Goal: Task Accomplishment & Management: Manage account settings

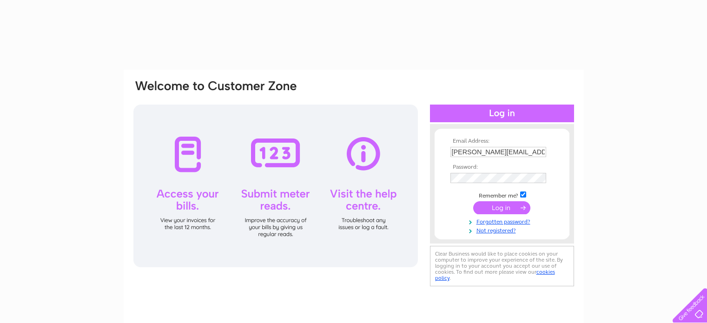
click at [512, 208] on input "submit" at bounding box center [501, 207] width 57 height 13
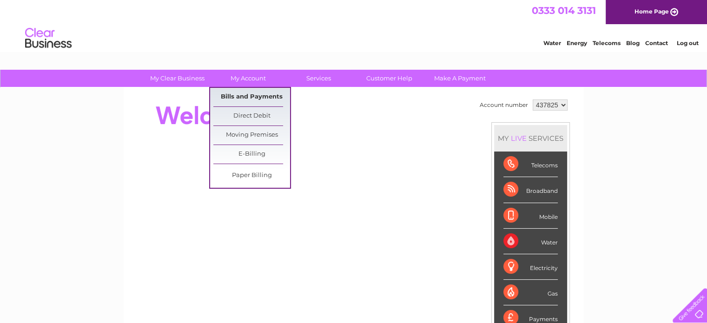
click at [260, 96] on link "Bills and Payments" at bounding box center [251, 97] width 77 height 19
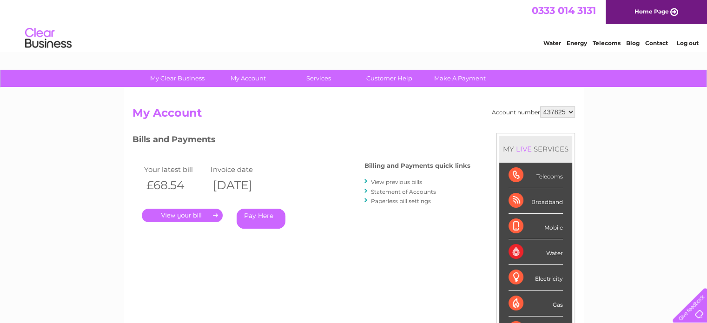
click at [209, 213] on link "." at bounding box center [182, 215] width 81 height 13
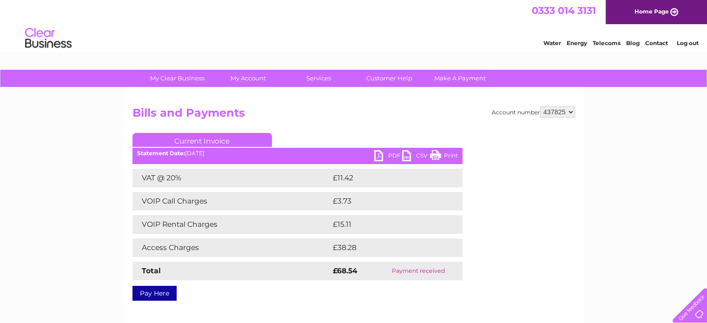
click at [385, 156] on link "PDF" at bounding box center [388, 156] width 28 height 13
